Goal: Task Accomplishment & Management: Use online tool/utility

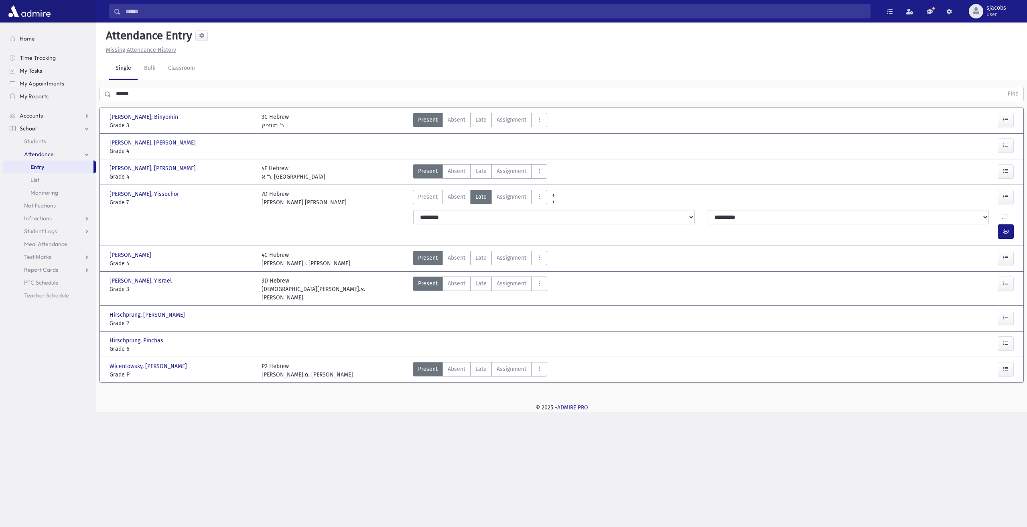
drag, startPoint x: 228, startPoint y: 92, endPoint x: 20, endPoint y: 76, distance: 209.2
click at [22, 78] on div "Search Results All Accounts" at bounding box center [513, 263] width 1027 height 527
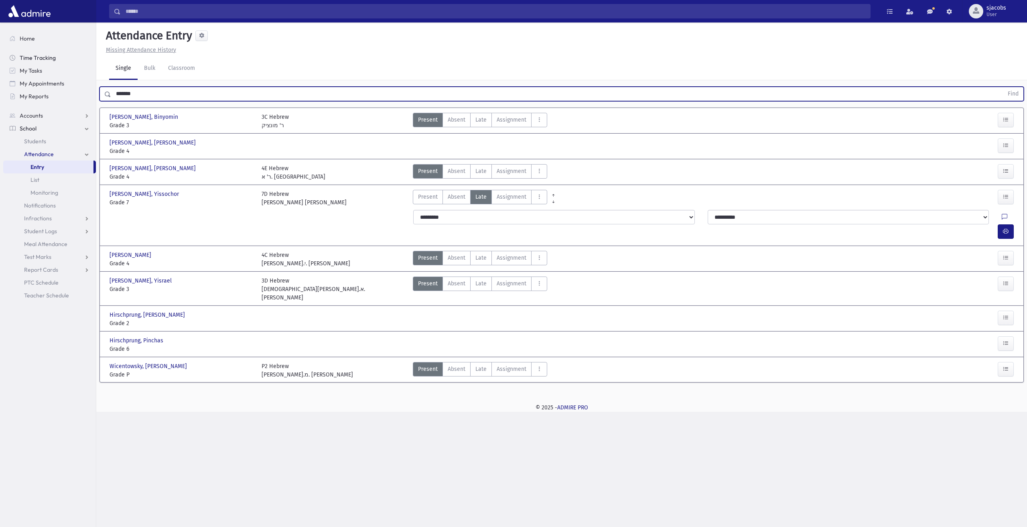
type input "*******"
click at [1003, 87] on button "Find" at bounding box center [1013, 94] width 20 height 14
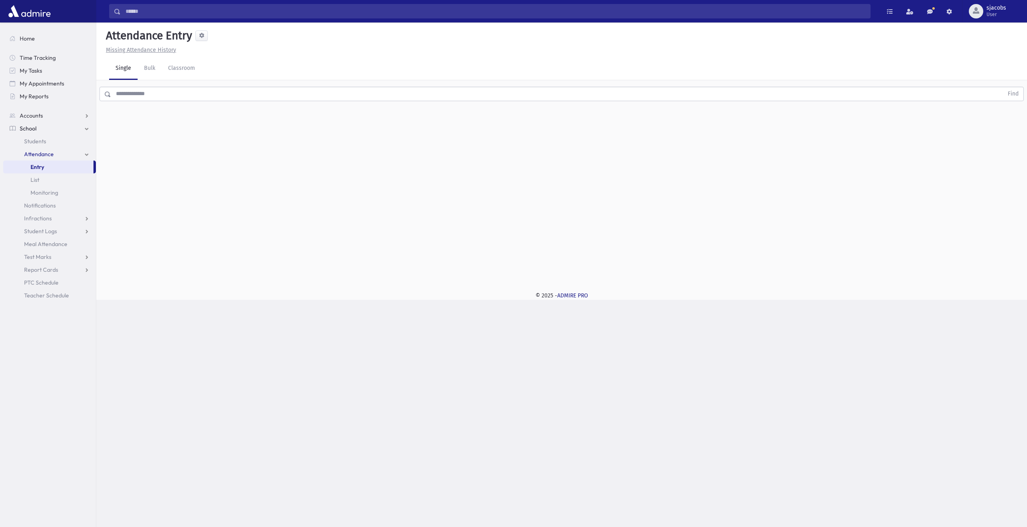
click at [127, 90] on input "text" at bounding box center [557, 94] width 892 height 14
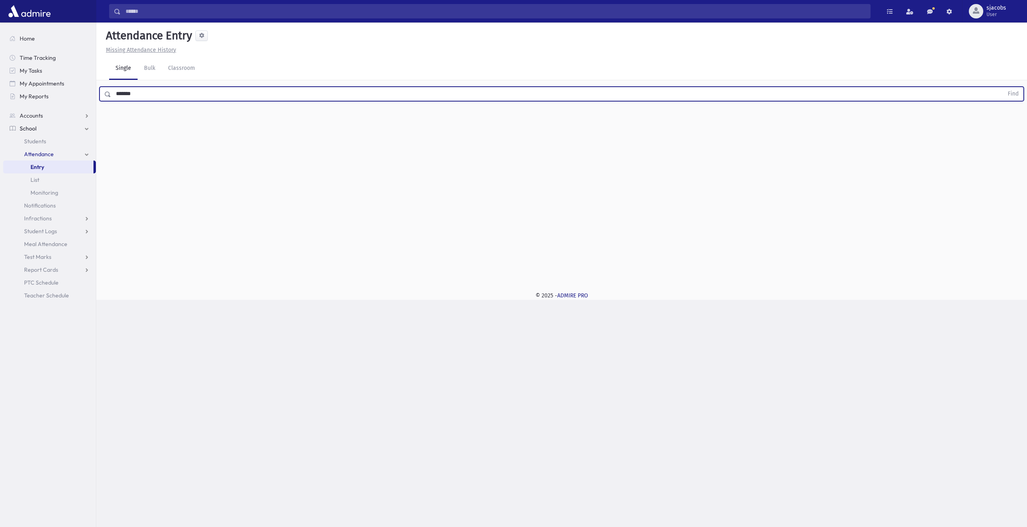
click at [1003, 87] on button "Find" at bounding box center [1013, 94] width 20 height 14
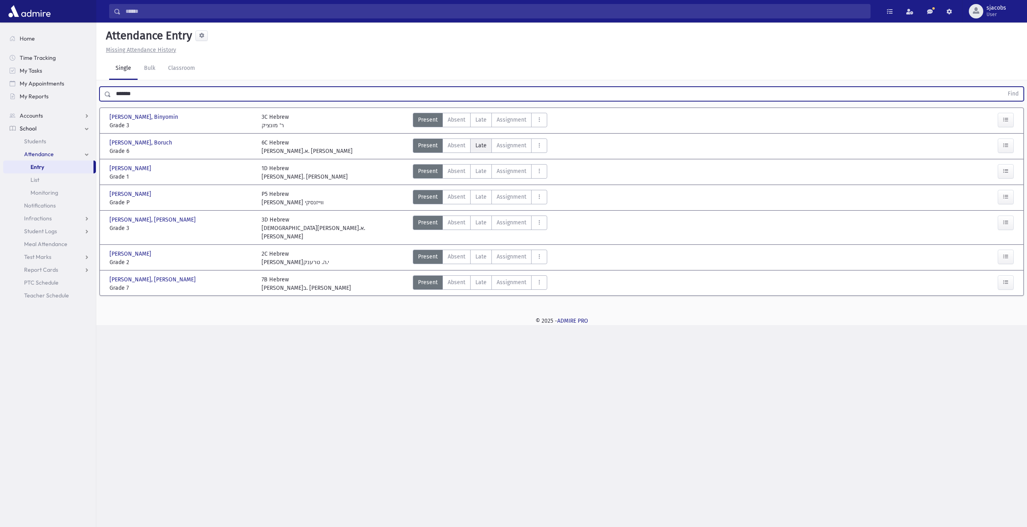
click at [485, 141] on label "Late Late" at bounding box center [481, 145] width 22 height 14
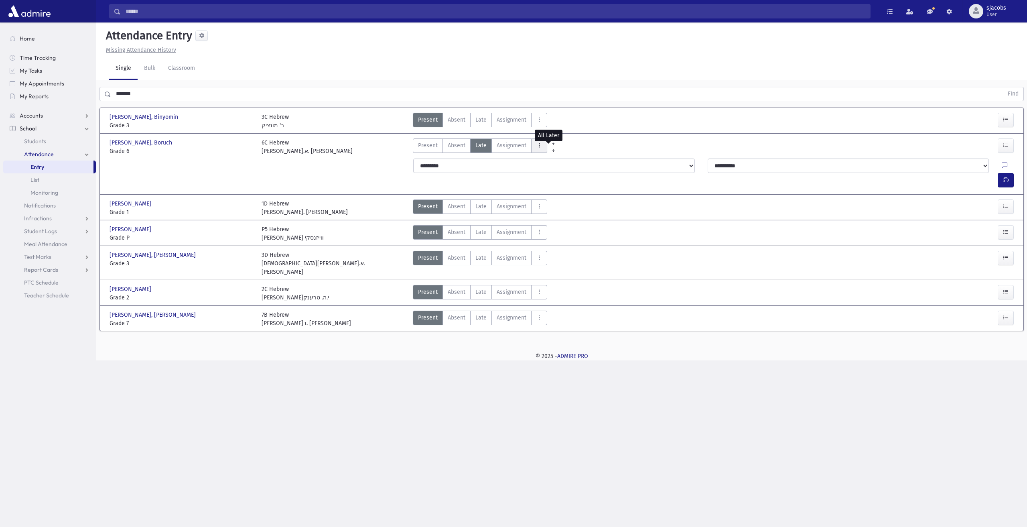
click at [537, 146] on icon "AttTypes" at bounding box center [539, 145] width 6 height 7
click at [579, 251] on span "late to class" at bounding box center [567, 254] width 61 height 8
click at [1011, 173] on button "button" at bounding box center [1005, 180] width 16 height 14
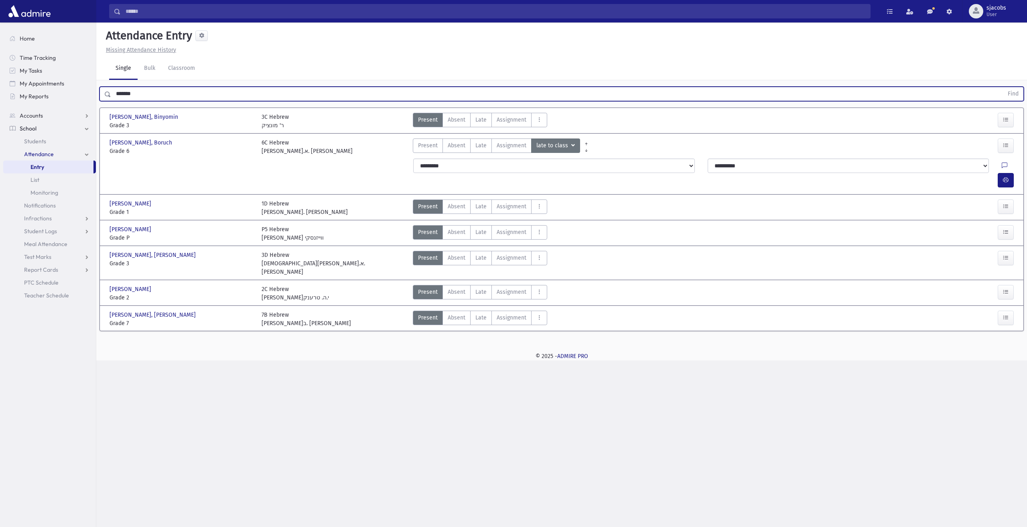
drag, startPoint x: 167, startPoint y: 92, endPoint x: 0, endPoint y: 72, distance: 168.1
click at [0, 77] on div "Search Results All Accounts" at bounding box center [513, 263] width 1027 height 527
click at [1003, 87] on button "Find" at bounding box center [1013, 94] width 20 height 14
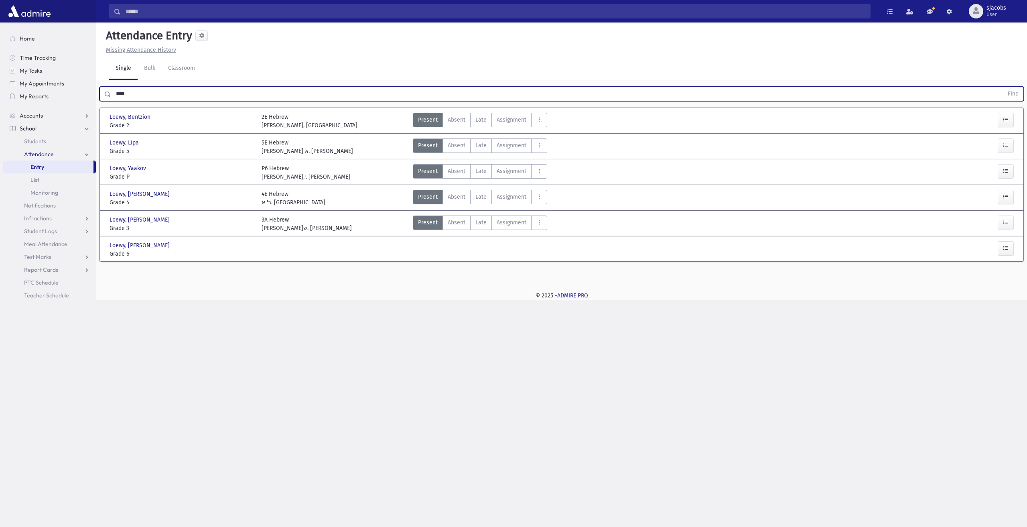
click at [1005, 254] on div at bounding box center [1005, 249] width 16 height 17
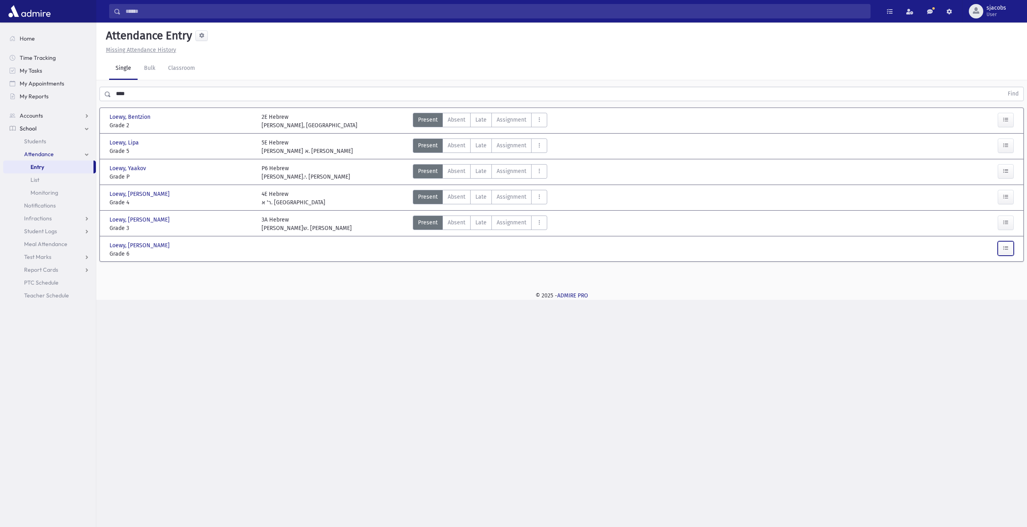
click at [1005, 248] on icon "button" at bounding box center [1006, 248] width 6 height 7
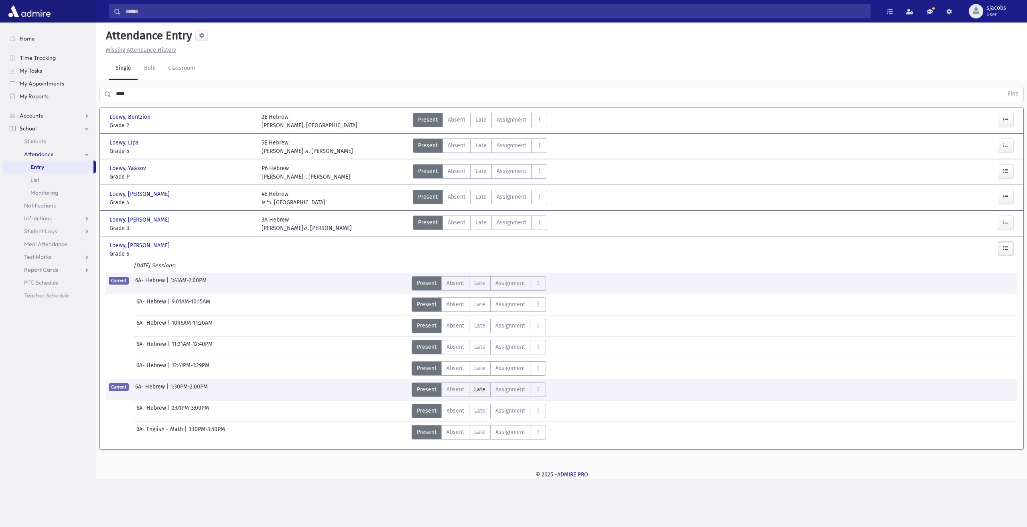
click at [480, 389] on span "Late" at bounding box center [479, 389] width 11 height 8
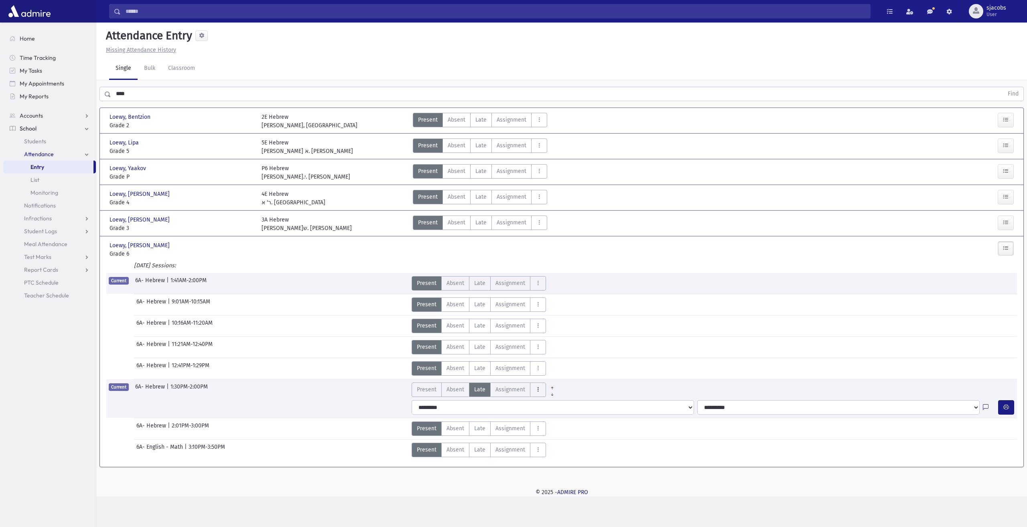
click at [540, 384] on button "AttTypes" at bounding box center [538, 389] width 16 height 14
click at [555, 282] on span "late to class" at bounding box center [566, 281] width 61 height 8
click at [1004, 404] on icon "button" at bounding box center [1006, 406] width 6 height 7
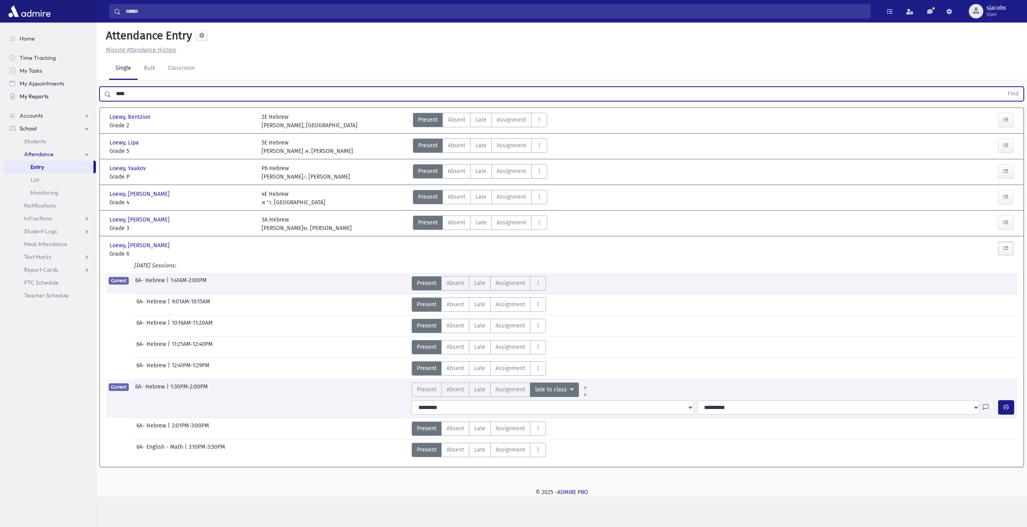
drag, startPoint x: 321, startPoint y: 91, endPoint x: 87, endPoint y: 99, distance: 233.6
click at [87, 99] on div "Search Results All Accounts" at bounding box center [513, 263] width 1027 height 527
type input "*"
click at [1003, 87] on button "Find" at bounding box center [1013, 94] width 20 height 14
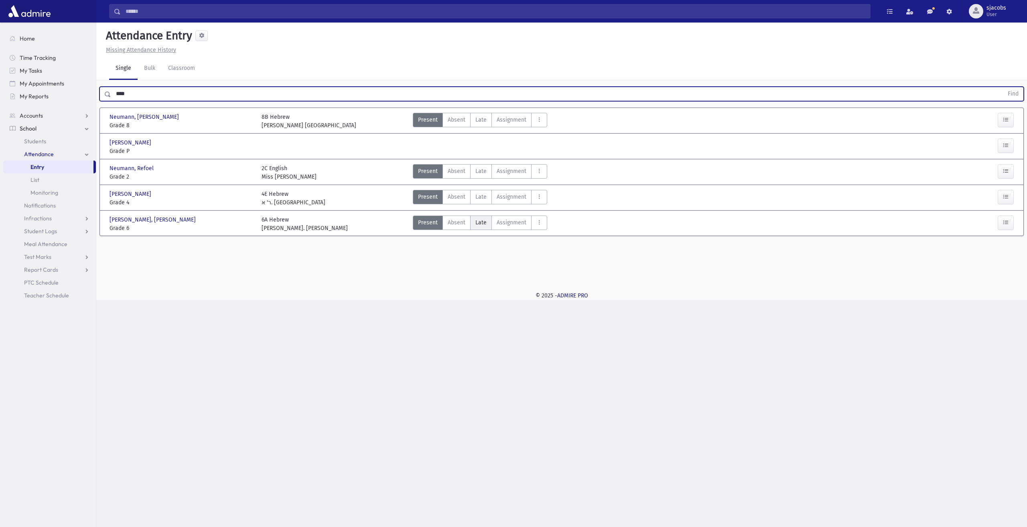
click at [481, 223] on span "Late" at bounding box center [480, 222] width 11 height 8
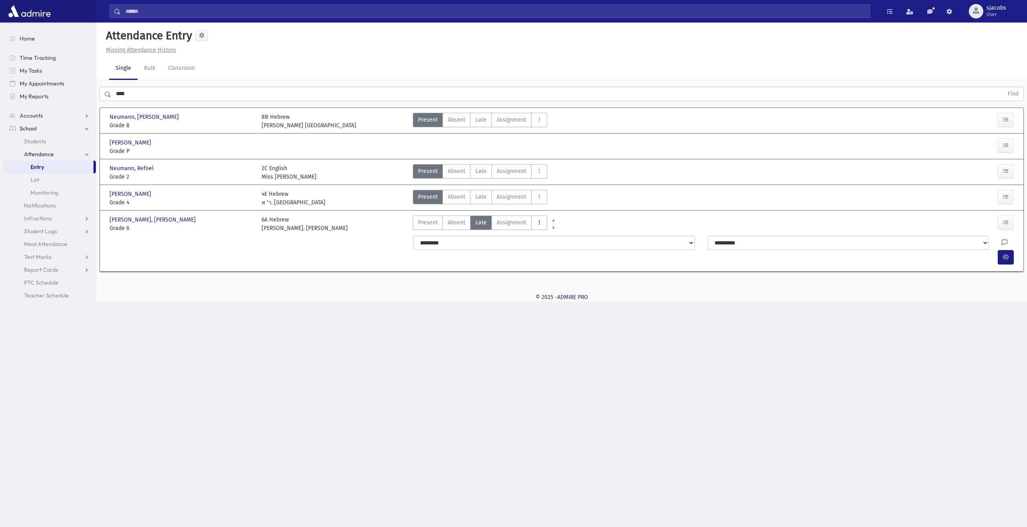
click at [543, 224] on button "AttTypes" at bounding box center [539, 222] width 16 height 14
click at [553, 334] on class"] "late to class late to class" at bounding box center [568, 331] width 74 height 14
click at [1001, 250] on button "button" at bounding box center [1005, 257] width 16 height 14
drag, startPoint x: 151, startPoint y: 91, endPoint x: 49, endPoint y: 93, distance: 101.5
click at [49, 93] on div "Search Results All Accounts" at bounding box center [513, 263] width 1027 height 527
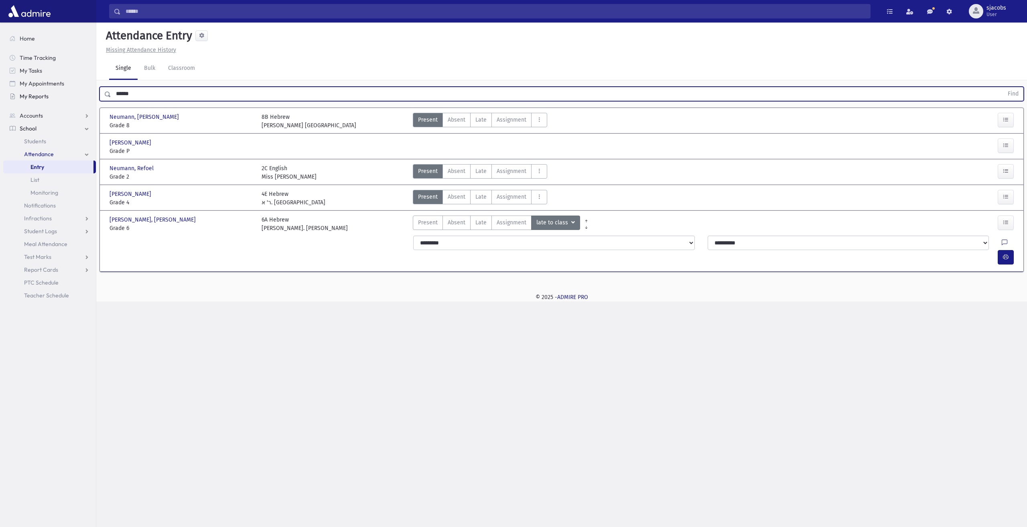
click at [1003, 87] on button "Find" at bounding box center [1013, 94] width 20 height 14
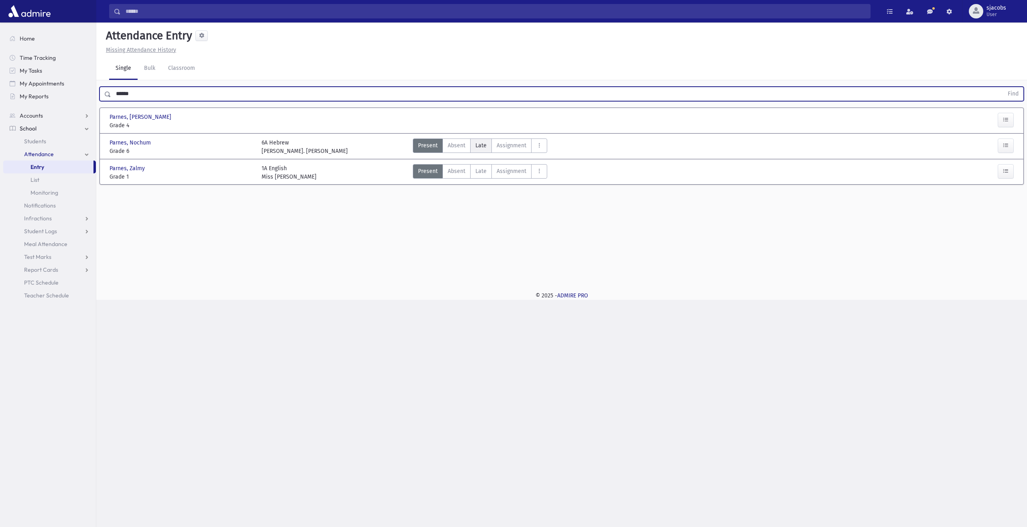
click at [482, 146] on span "Late" at bounding box center [480, 145] width 11 height 8
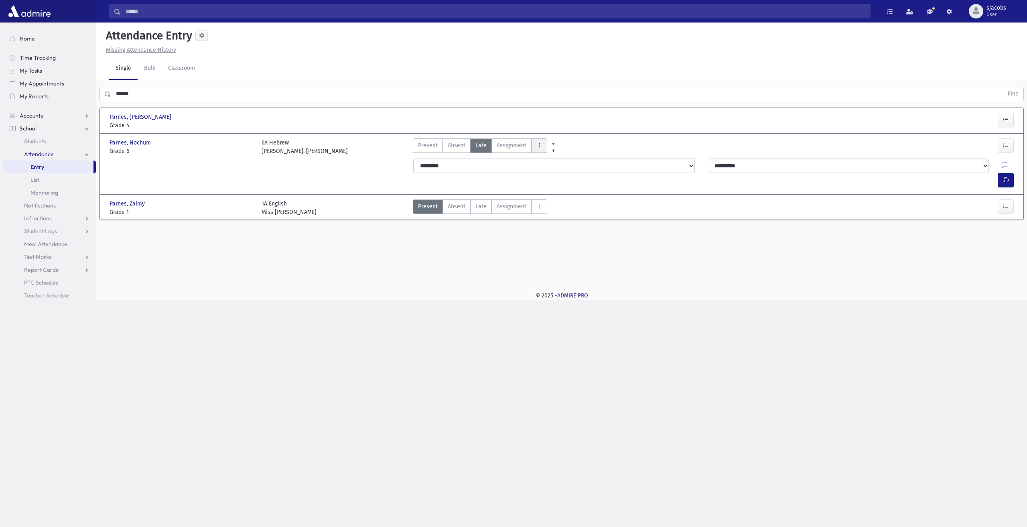
click at [533, 146] on button "AttTypes" at bounding box center [539, 145] width 16 height 14
click at [566, 257] on class"] "late to class late to class" at bounding box center [568, 254] width 74 height 14
click at [1006, 176] on icon "button" at bounding box center [1006, 179] width 6 height 7
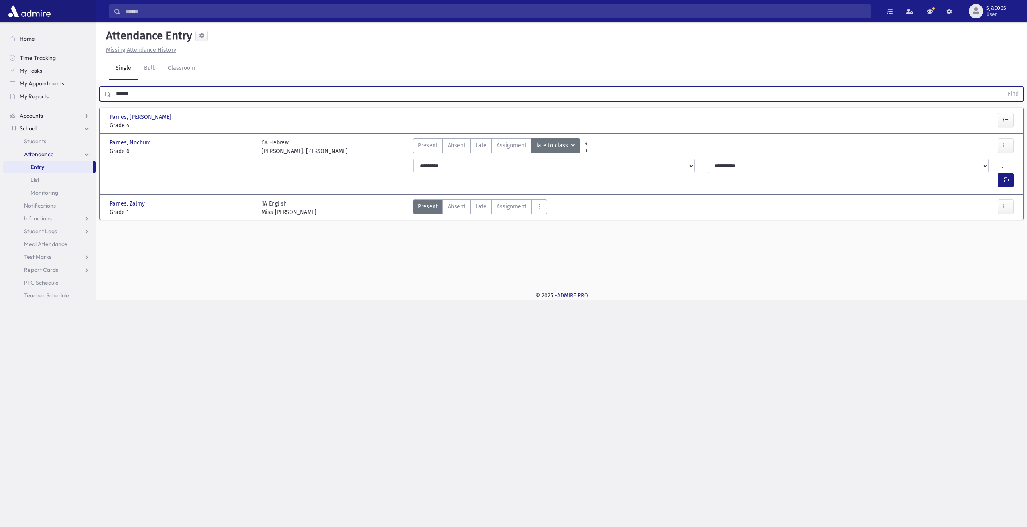
drag, startPoint x: 404, startPoint y: 95, endPoint x: 83, endPoint y: 110, distance: 322.0
click at [113, 113] on div "****** Find [GEOGRAPHIC_DATA], [PERSON_NAME], [PERSON_NAME] Grade 4 Grade 4 Pre…" at bounding box center [561, 155] width 930 height 151
click at [1003, 87] on button "Find" at bounding box center [1013, 94] width 20 height 14
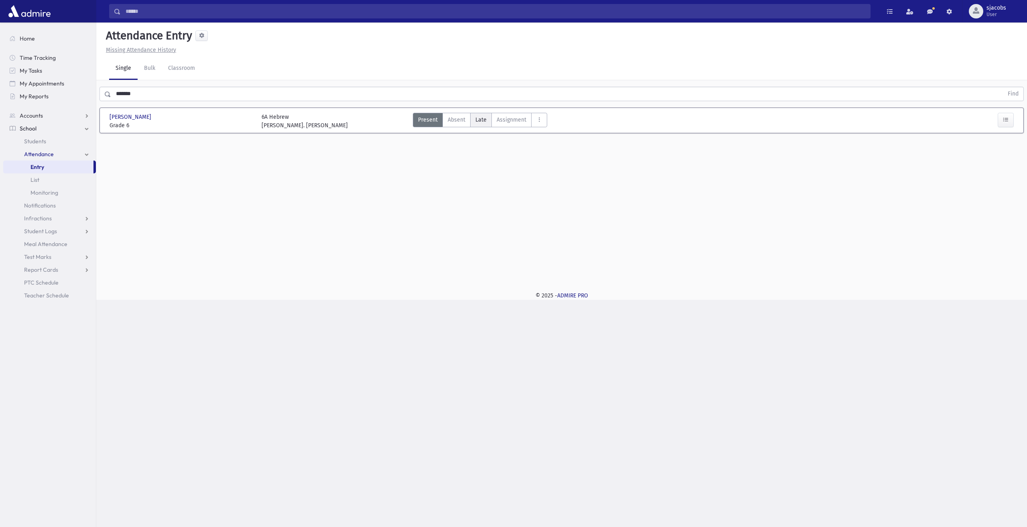
click at [486, 119] on label "Late Late" at bounding box center [481, 120] width 22 height 14
click at [533, 113] on button "AttTypes" at bounding box center [539, 120] width 16 height 14
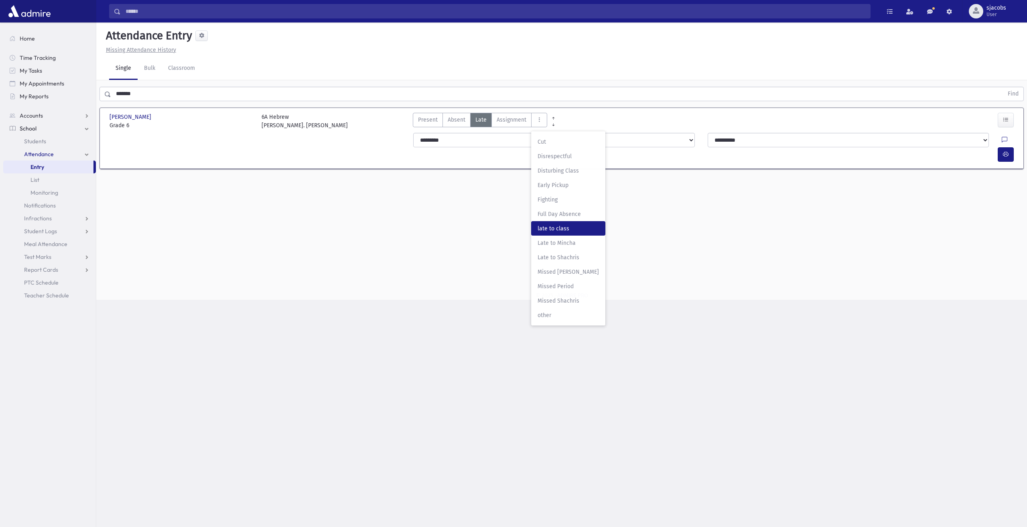
click at [570, 226] on span "late to class" at bounding box center [567, 228] width 61 height 8
click at [1004, 147] on button "button" at bounding box center [1005, 154] width 16 height 14
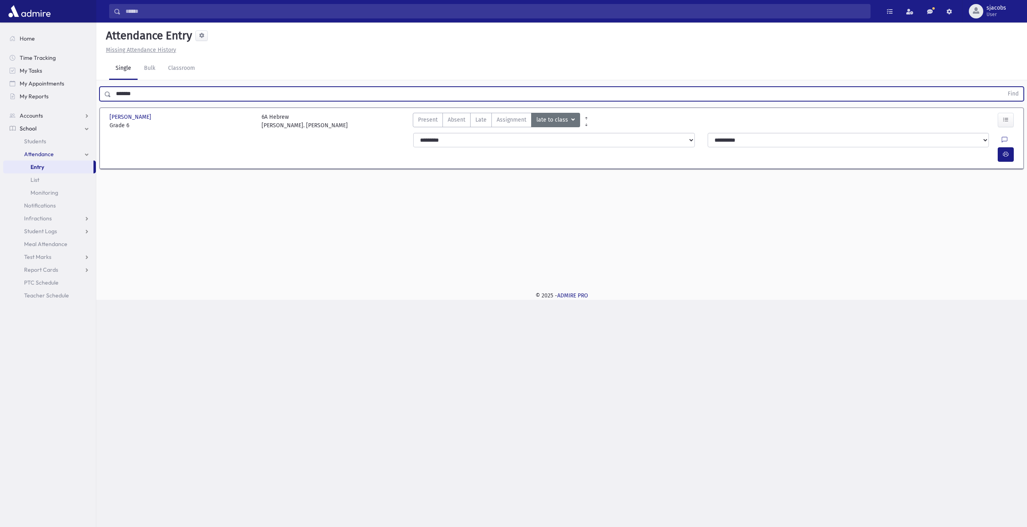
drag, startPoint x: 212, startPoint y: 91, endPoint x: 0, endPoint y: 125, distance: 214.3
click at [0, 125] on div "Search Results All Accounts" at bounding box center [513, 263] width 1027 height 527
type input "*"
type input "******"
click at [1003, 87] on button "Find" at bounding box center [1013, 94] width 20 height 14
